Goal: Task Accomplishment & Management: Use online tool/utility

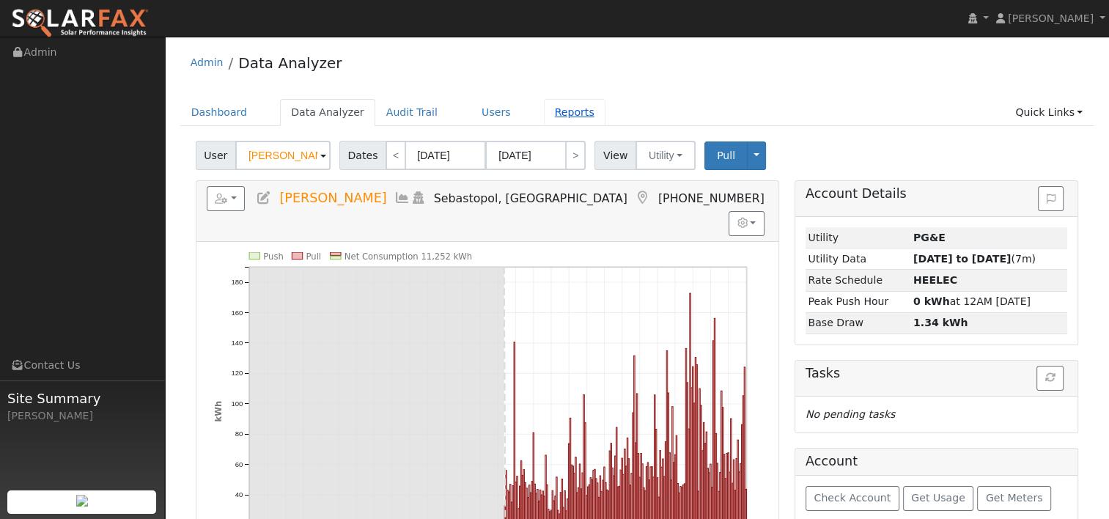
click at [545, 108] on link "Reports" at bounding box center [575, 112] width 62 height 27
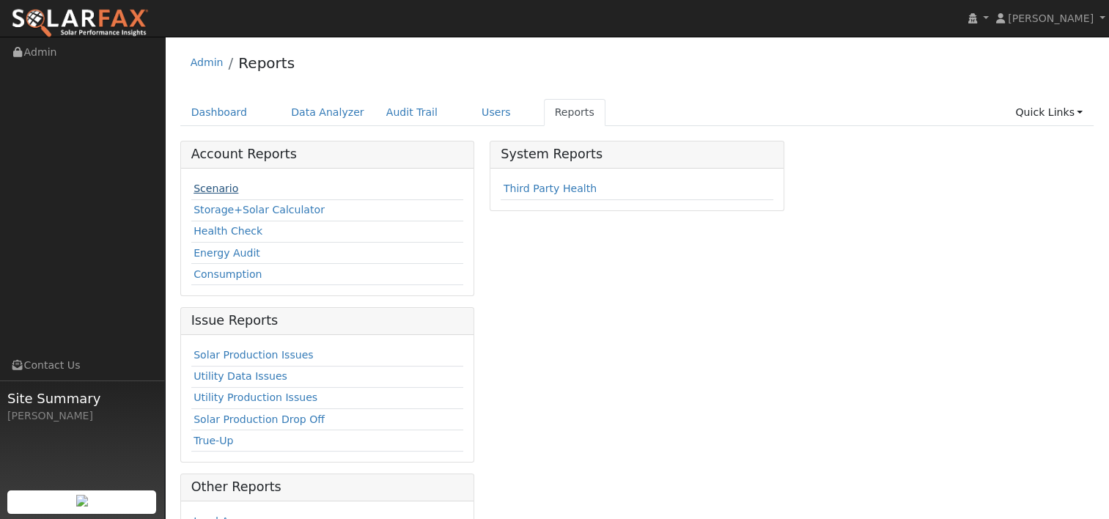
click at [205, 188] on link "Scenario" at bounding box center [216, 189] width 45 height 12
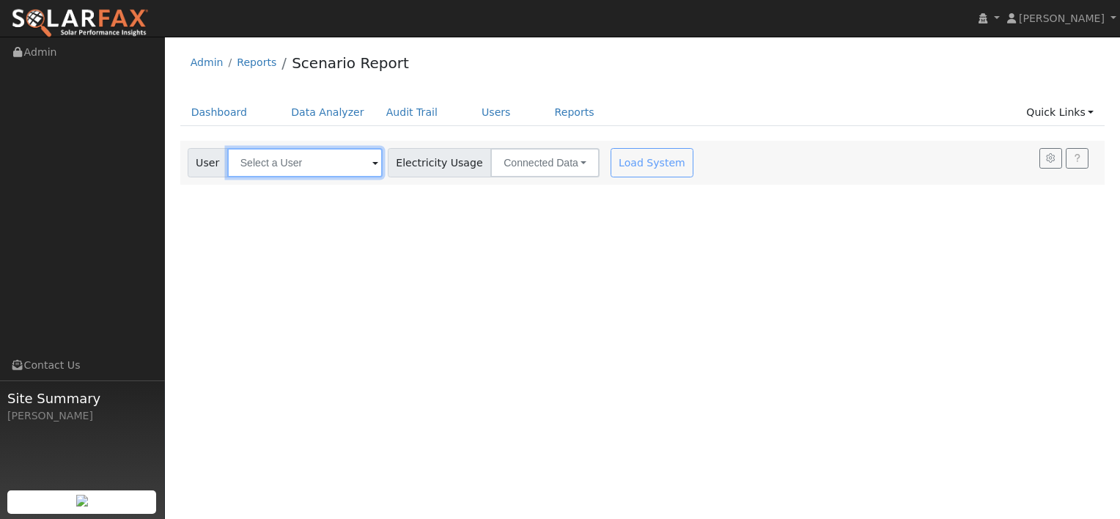
click at [346, 166] on input "text" at bounding box center [304, 162] width 155 height 29
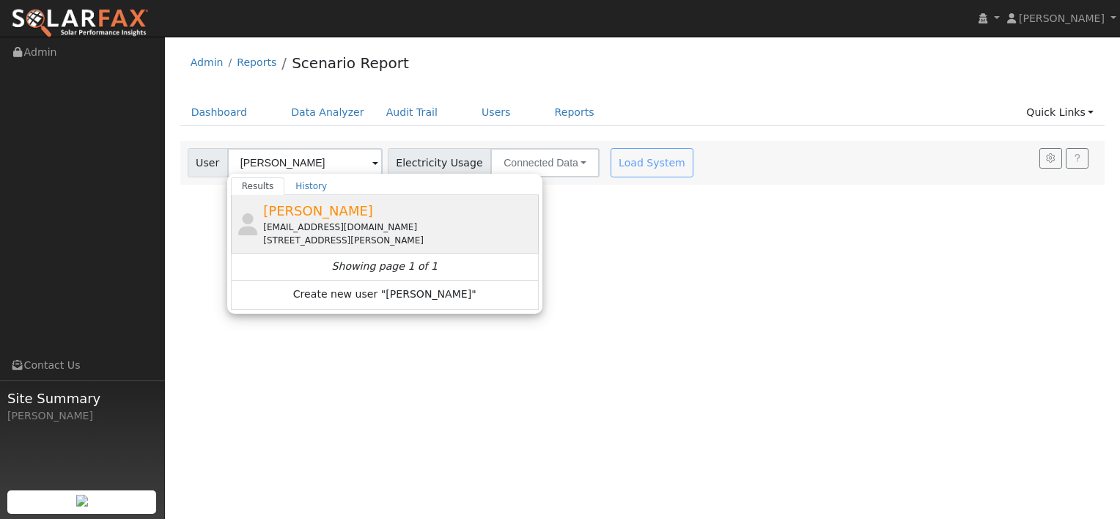
click at [275, 222] on div "[EMAIL_ADDRESS][DOMAIN_NAME]" at bounding box center [399, 227] width 272 height 13
type input "[PERSON_NAME]"
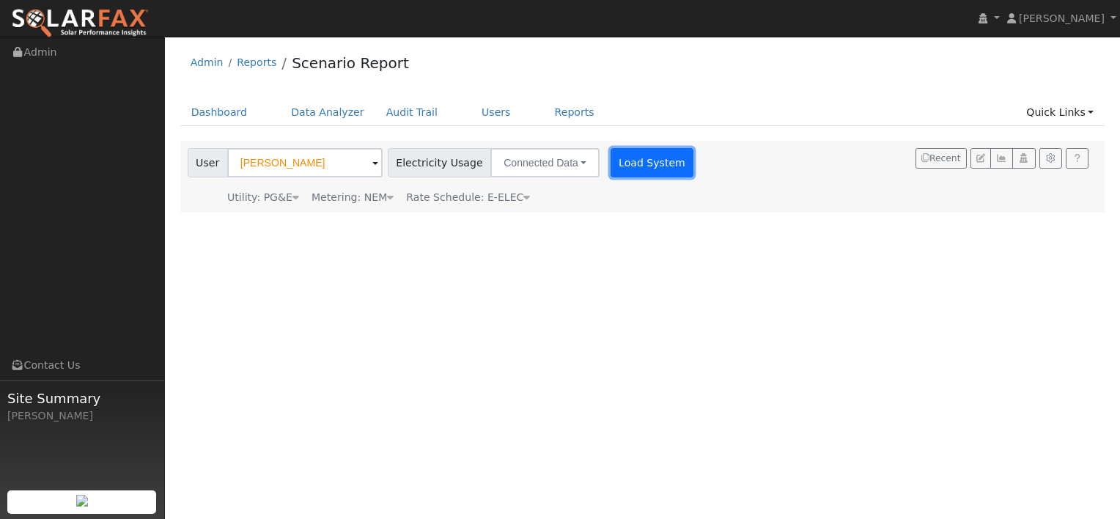
click at [630, 162] on button "Load System" at bounding box center [653, 162] width 84 height 29
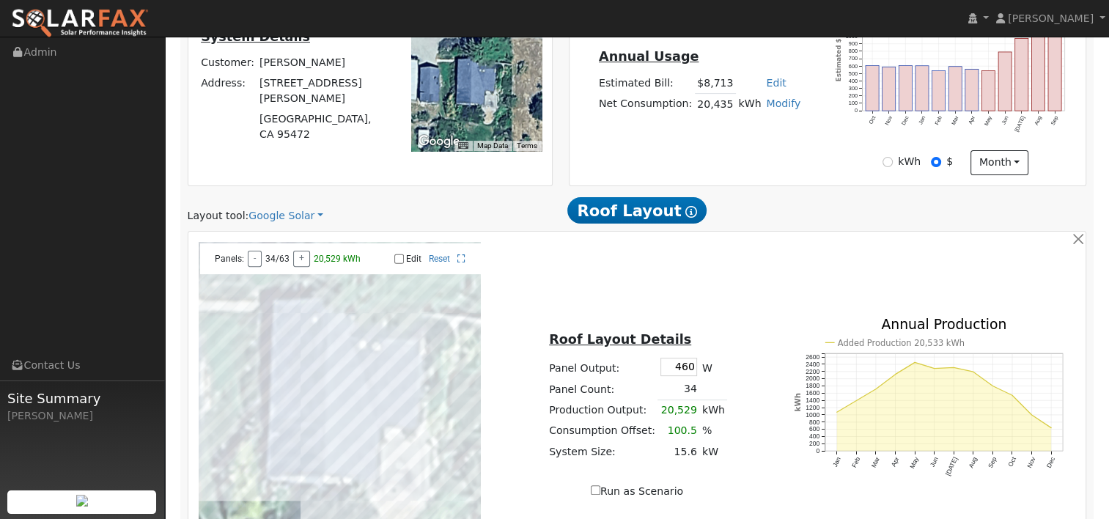
scroll to position [513, 0]
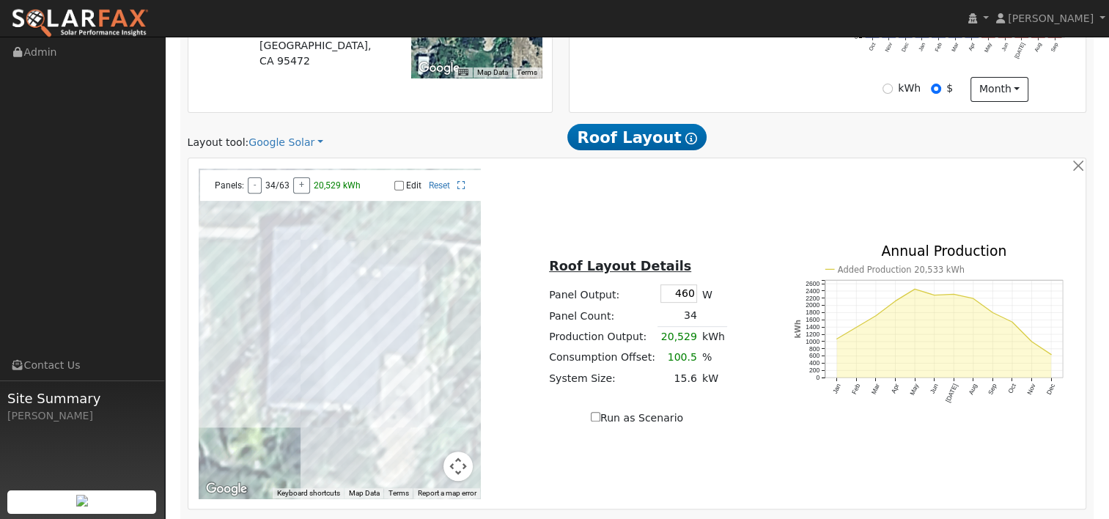
click at [312, 140] on div "Layout tool: Google Solar Google Solar Scanifly Aurora" at bounding box center [333, 142] width 290 height 15
click at [306, 140] on link "Google Solar" at bounding box center [285, 142] width 75 height 15
click at [275, 208] on link "Aurora" at bounding box center [296, 209] width 102 height 21
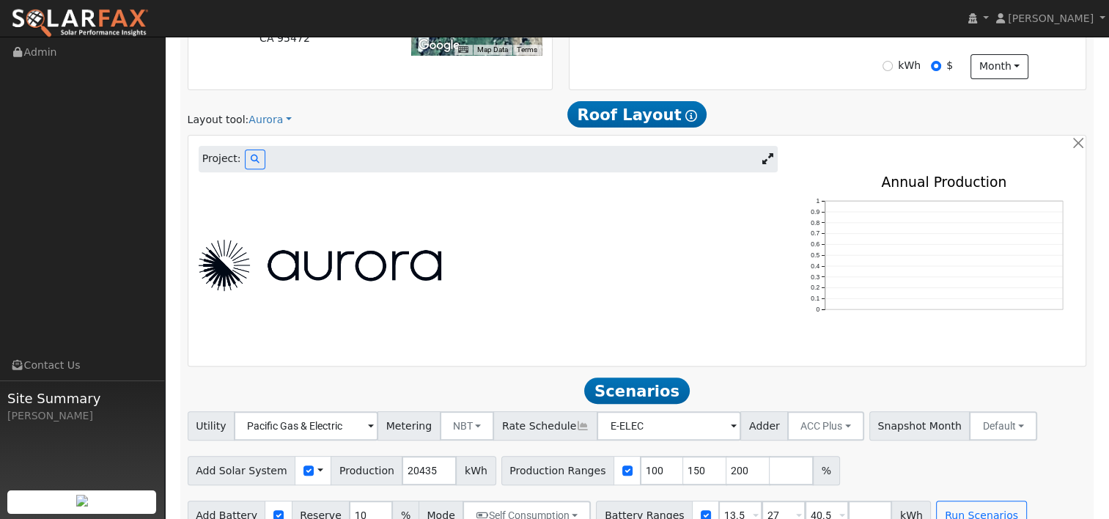
scroll to position [545, 0]
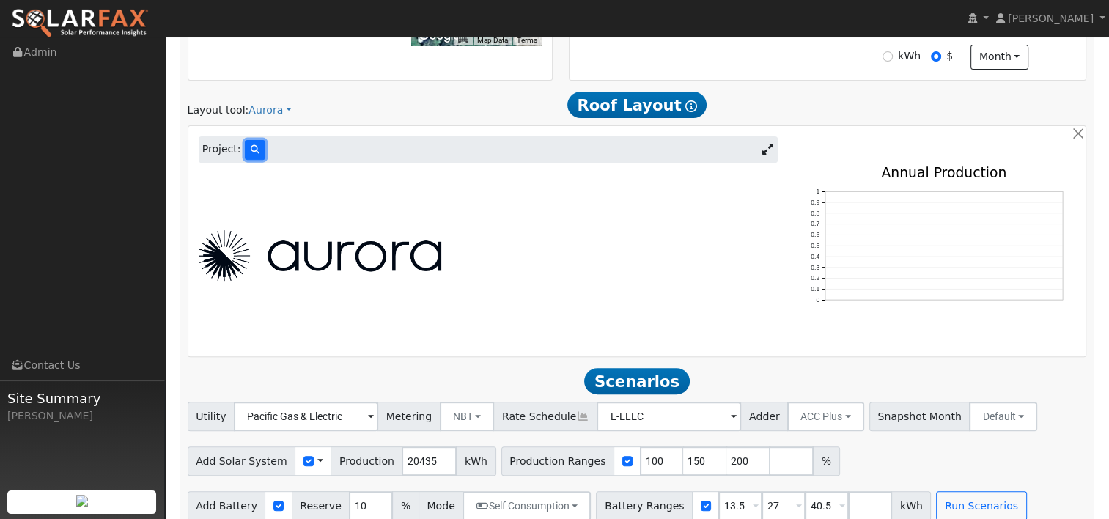
click at [253, 149] on icon at bounding box center [255, 149] width 9 height 9
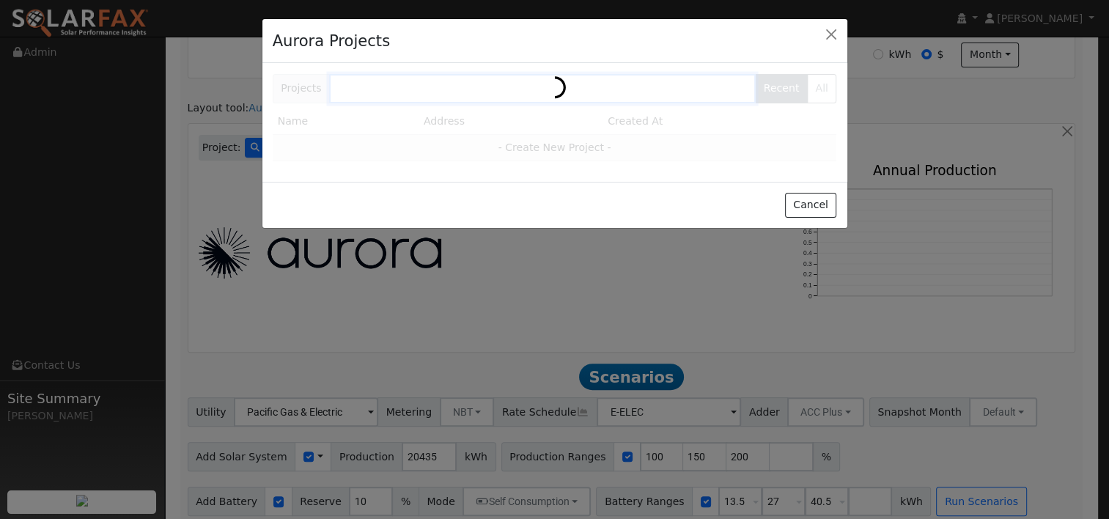
scroll to position [546, 0]
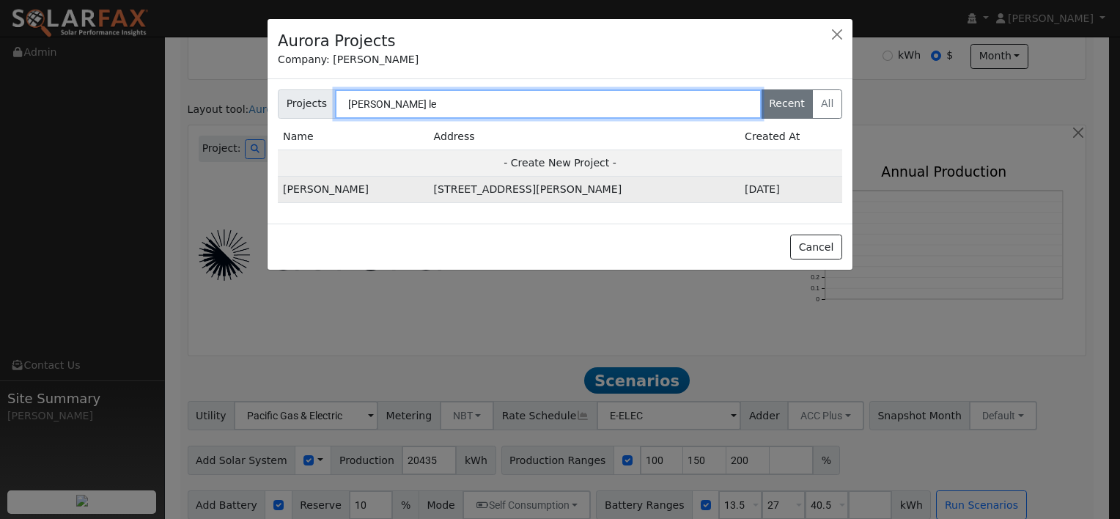
type input "[PERSON_NAME] le"
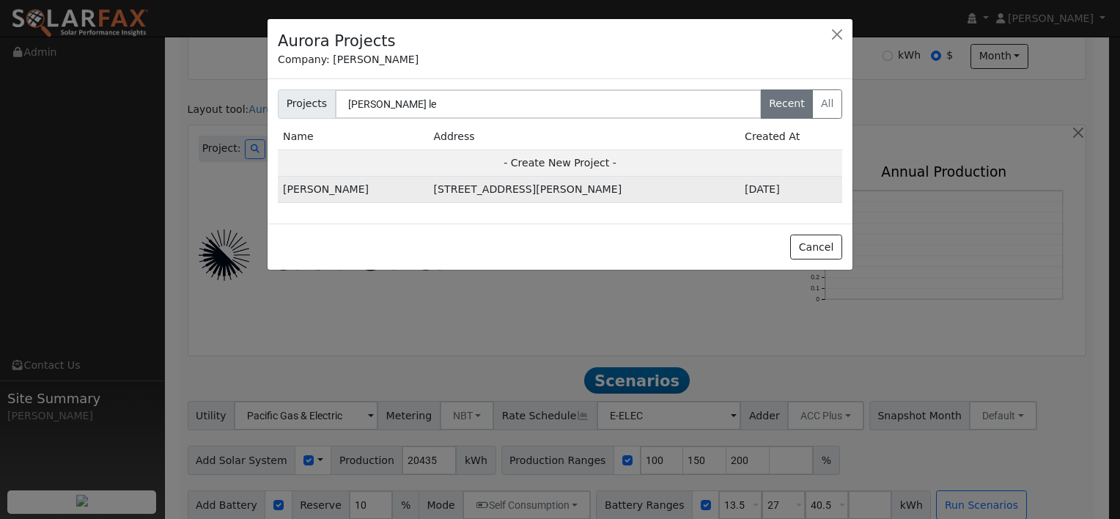
click at [454, 194] on td "[STREET_ADDRESS][PERSON_NAME]" at bounding box center [584, 190] width 311 height 26
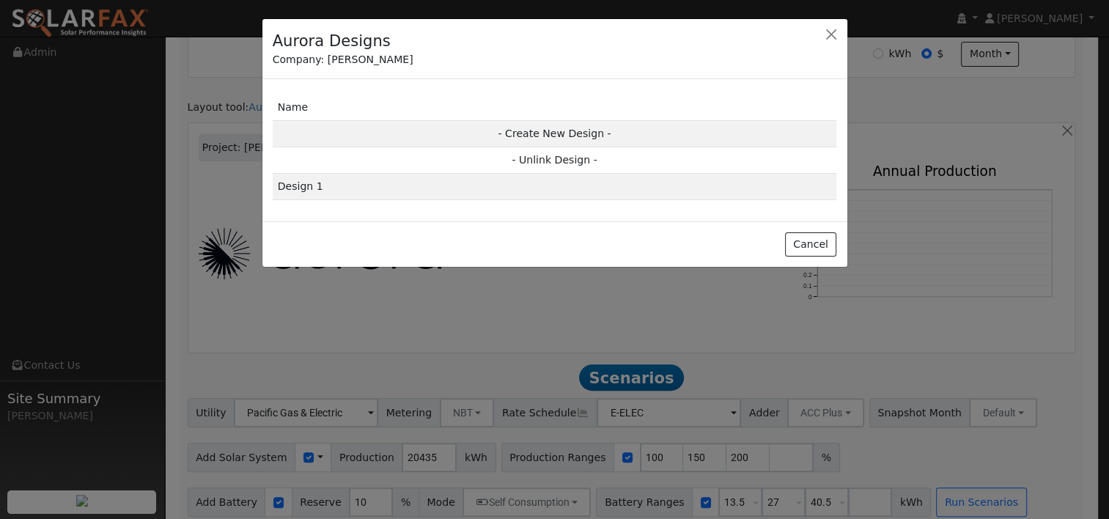
scroll to position [548, 0]
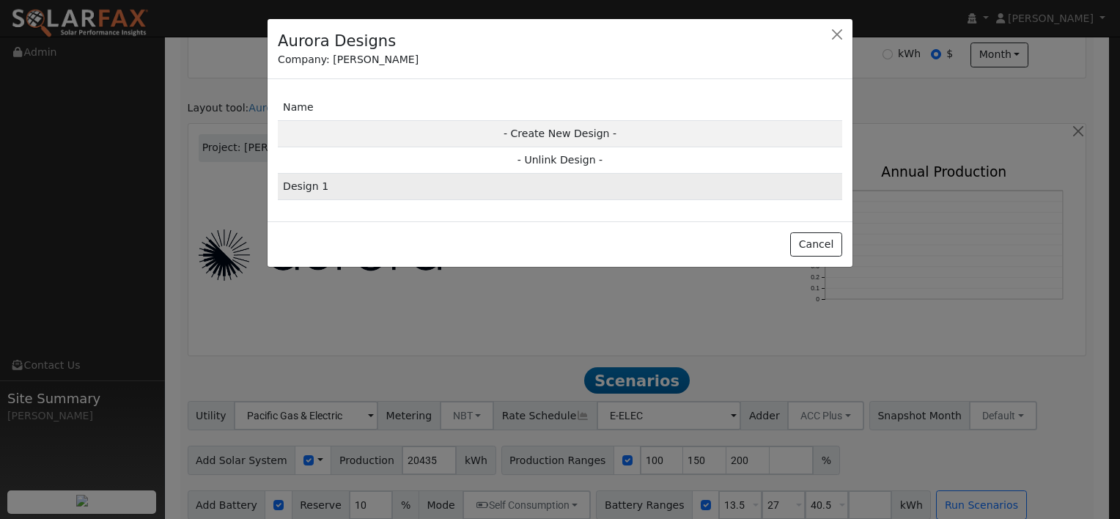
click at [303, 185] on td "Design 1" at bounding box center [560, 187] width 564 height 26
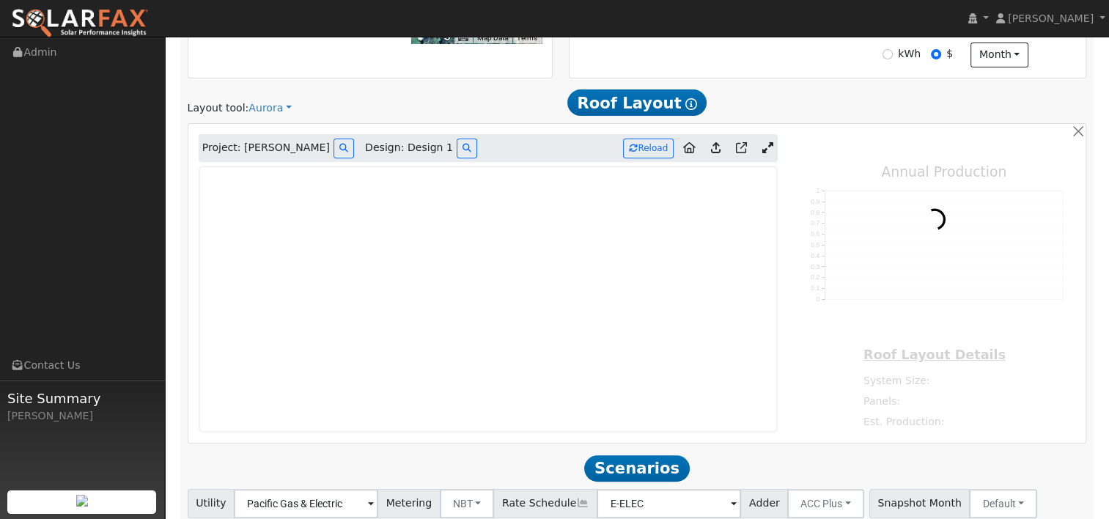
type input "0"
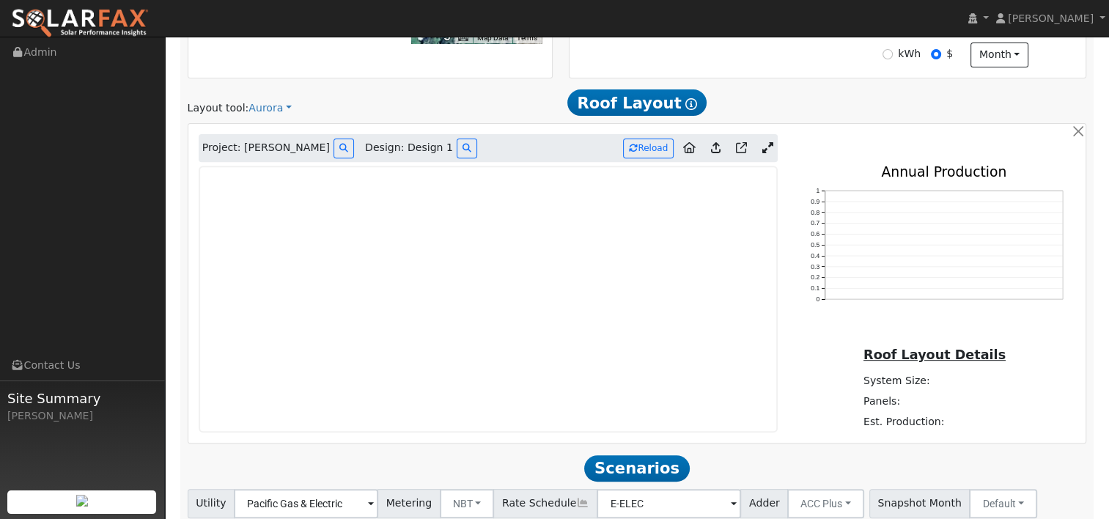
click at [768, 144] on icon at bounding box center [767, 147] width 11 height 11
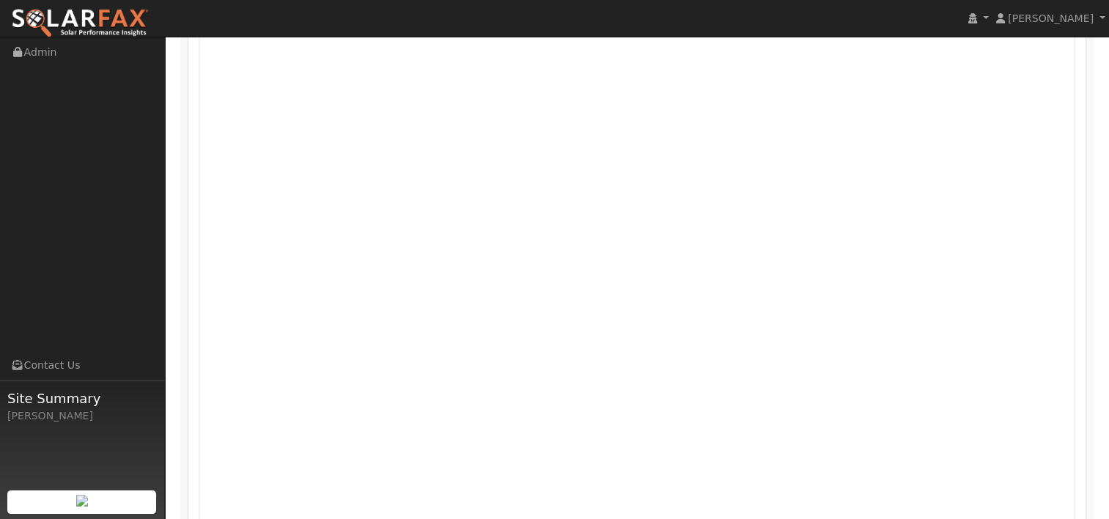
scroll to position [766, 0]
